Goal: Navigation & Orientation: Find specific page/section

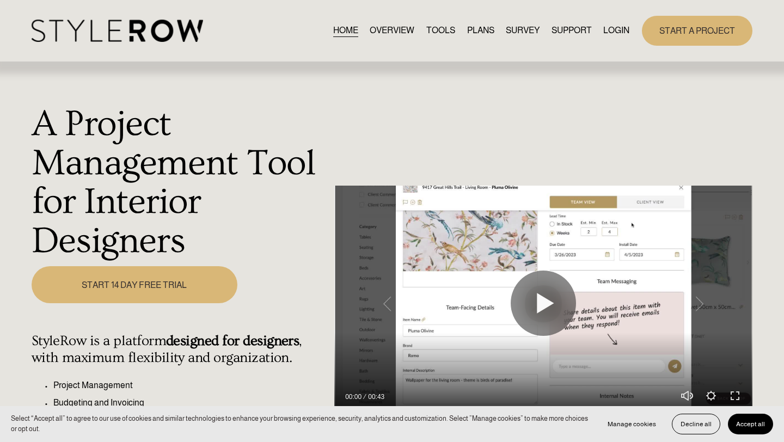
click at [623, 30] on link "LOGIN" at bounding box center [616, 30] width 26 height 15
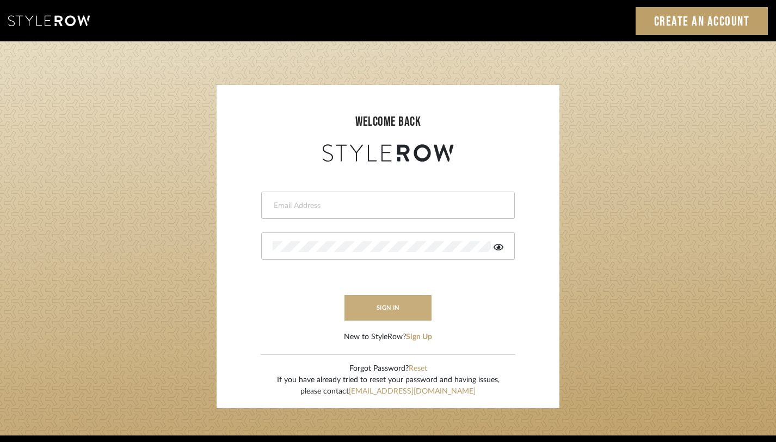
type input "monica@tfoxinteriors.com"
click at [380, 307] on button "sign in" at bounding box center [387, 308] width 87 height 26
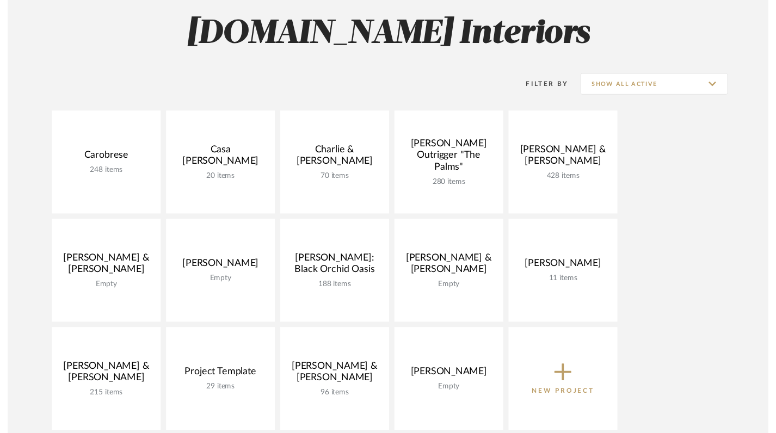
scroll to position [157, 0]
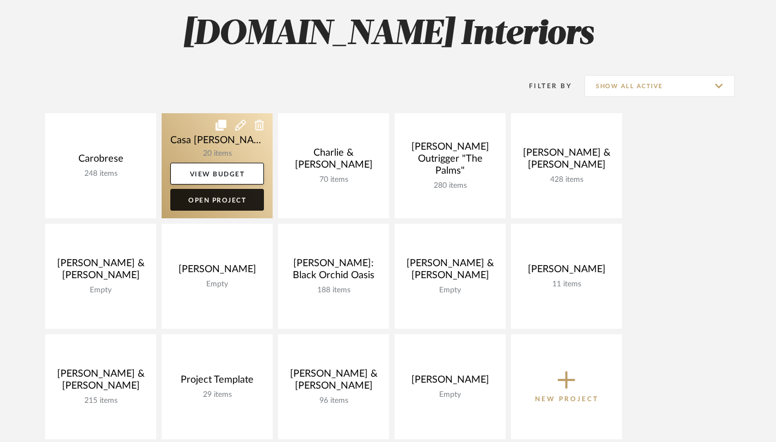
click at [224, 198] on link "Open Project" at bounding box center [217, 200] width 94 height 22
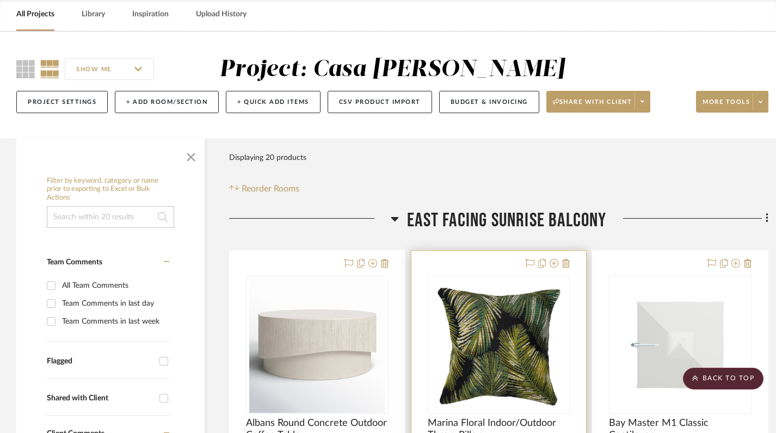
scroll to position [42, 0]
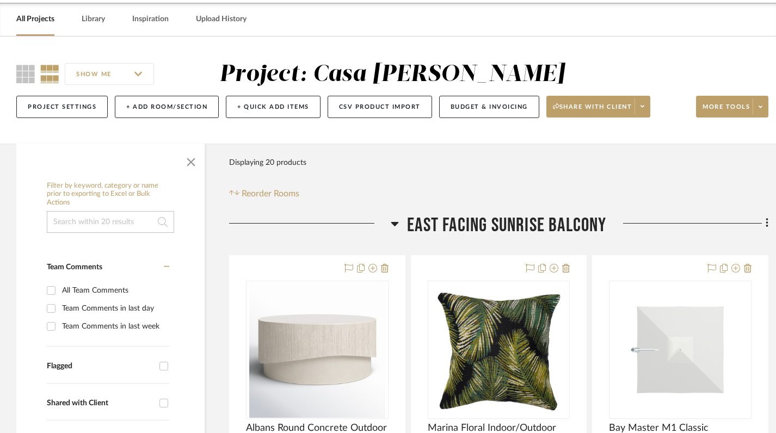
click at [392, 222] on icon at bounding box center [395, 224] width 8 height 4
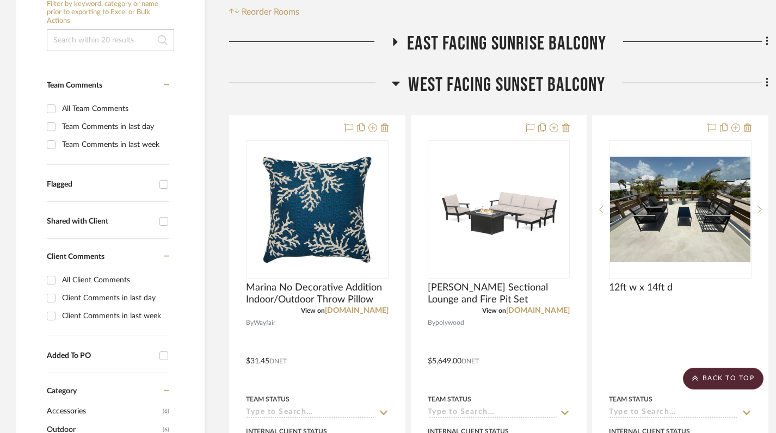
scroll to position [266, 0]
